Goal: Navigation & Orientation: Locate item on page

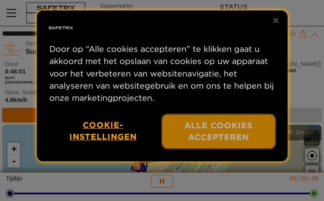
click at [231, 132] on button "Alle cookies accepteren" at bounding box center [218, 132] width 113 height 34
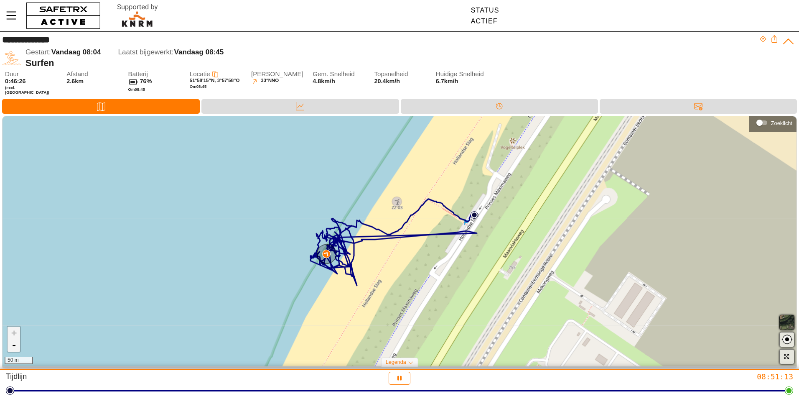
click at [15, 201] on link "-" at bounding box center [14, 345] width 13 height 13
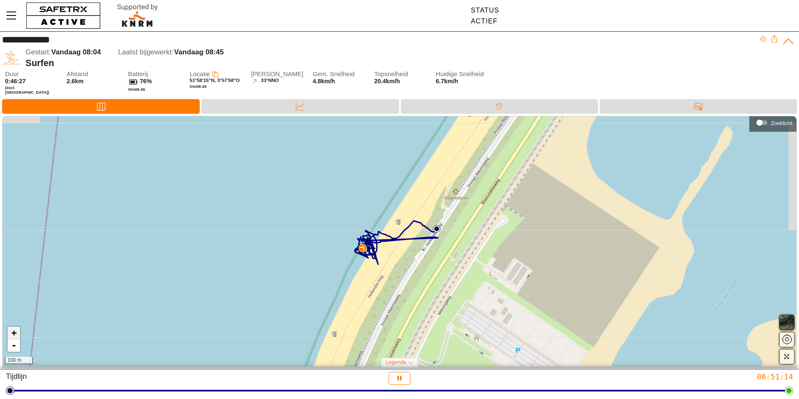
click at [18, 201] on link "+" at bounding box center [14, 332] width 13 height 13
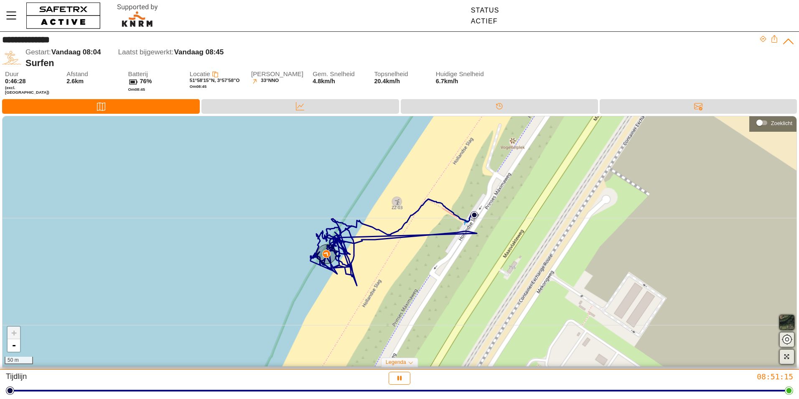
click at [18, 201] on link "+" at bounding box center [14, 332] width 13 height 13
click at [289, 112] on div "Kaart Data Tijdlijn Berichten" at bounding box center [399, 107] width 799 height 17
click at [298, 106] on icon at bounding box center [300, 106] width 8 height 8
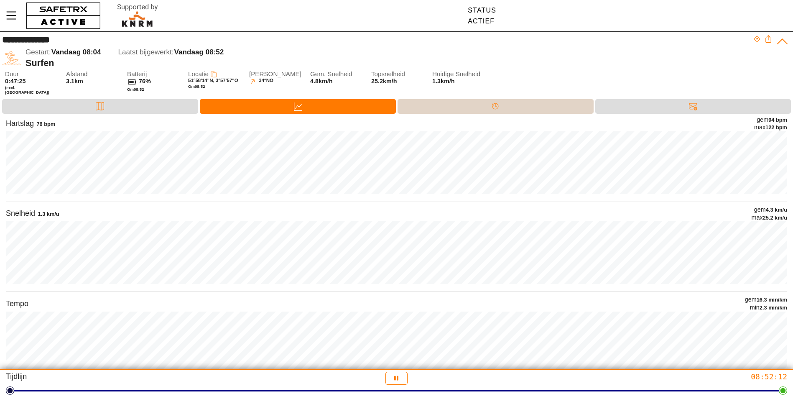
click at [330, 102] on icon at bounding box center [495, 106] width 8 height 8
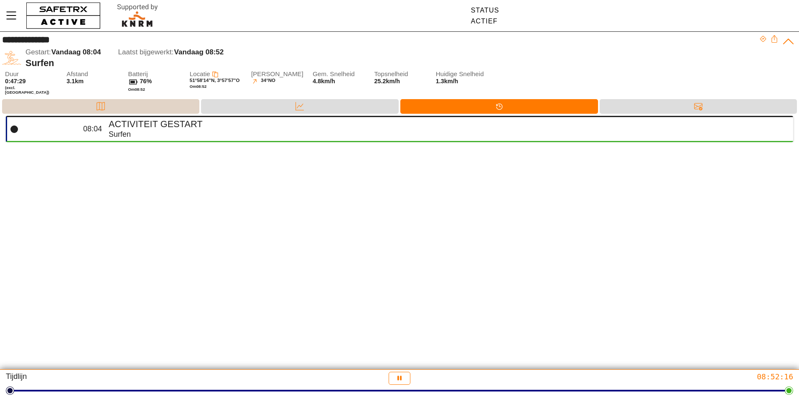
click at [107, 106] on div "Kaart" at bounding box center [100, 106] width 17 height 13
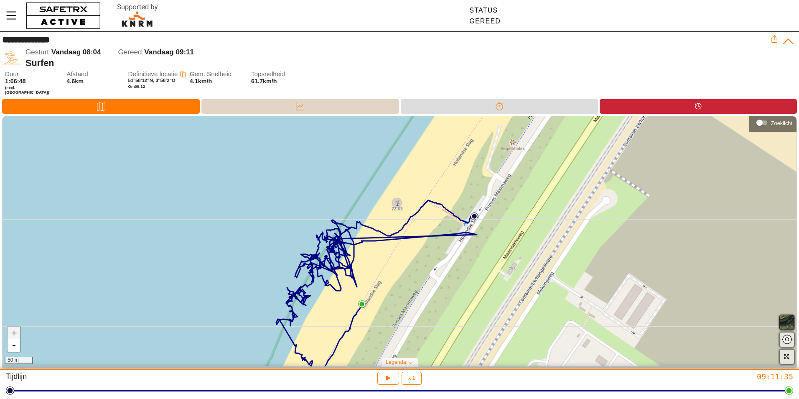
click at [302, 102] on icon at bounding box center [300, 106] width 8 height 8
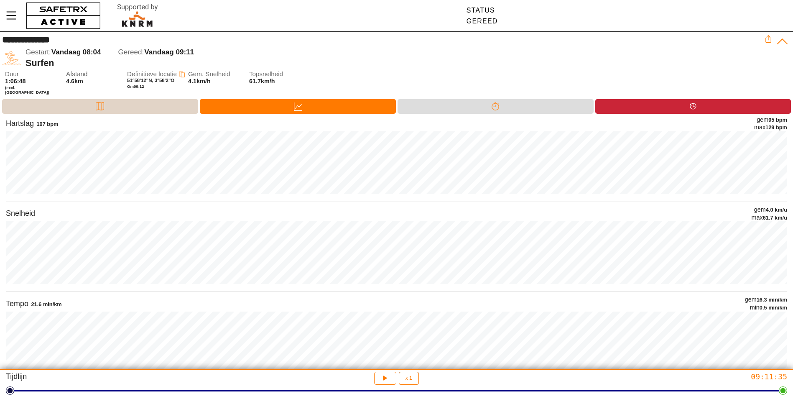
click at [138, 106] on div "Kaart" at bounding box center [100, 106] width 196 height 15
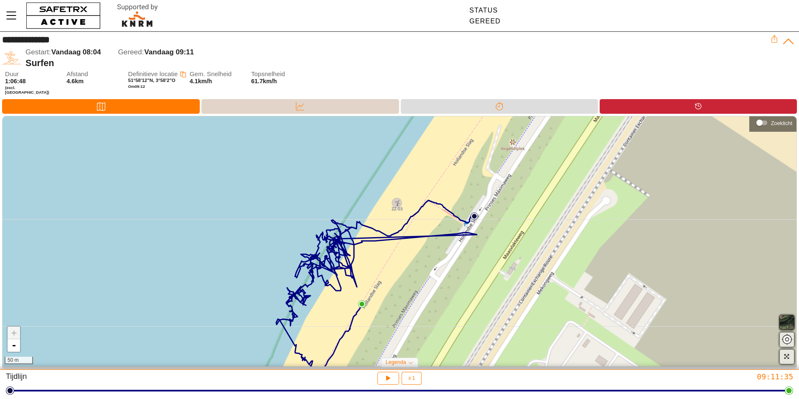
click at [298, 102] on icon at bounding box center [300, 106] width 8 height 8
